Goal: Information Seeking & Learning: Learn about a topic

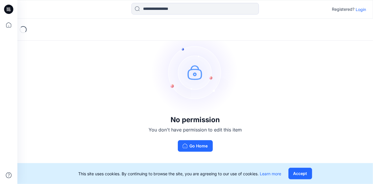
click at [251, 82] on div "No permission You don't have permission to edit this item Go Home" at bounding box center [195, 90] width 356 height 143
